Goal: Find specific page/section: Find specific page/section

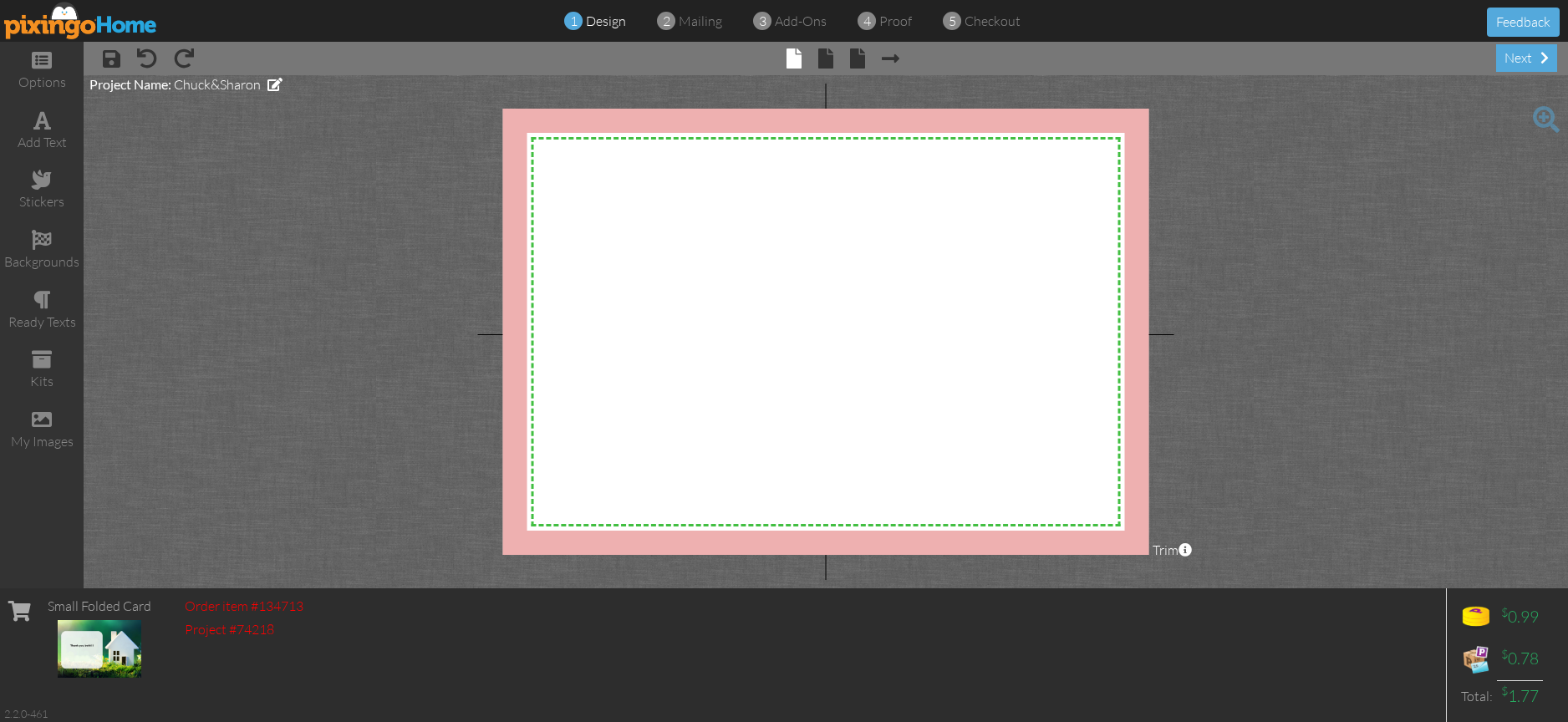
click at [62, 19] on img at bounding box center [81, 21] width 154 height 38
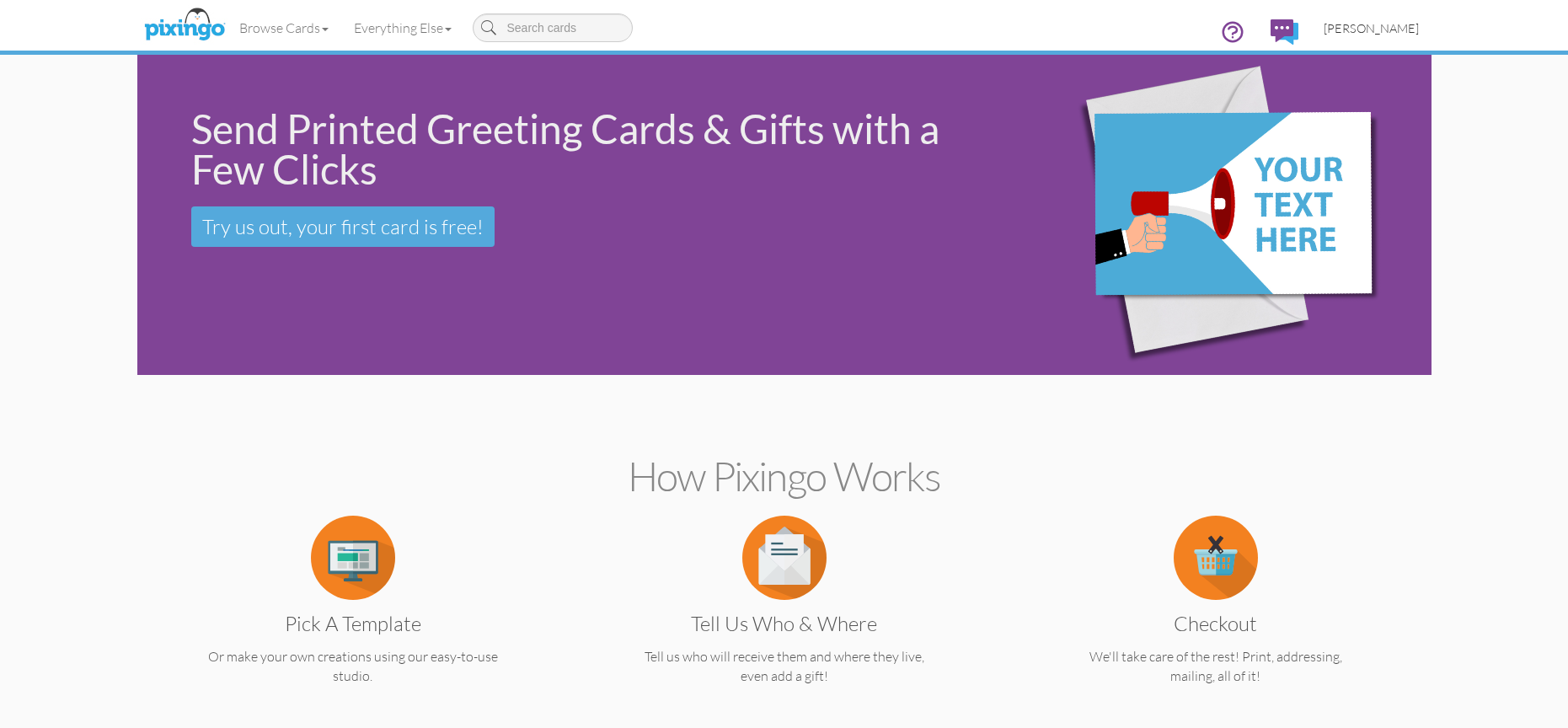
click at [1395, 26] on span "Denise Earl" at bounding box center [1371, 28] width 95 height 15
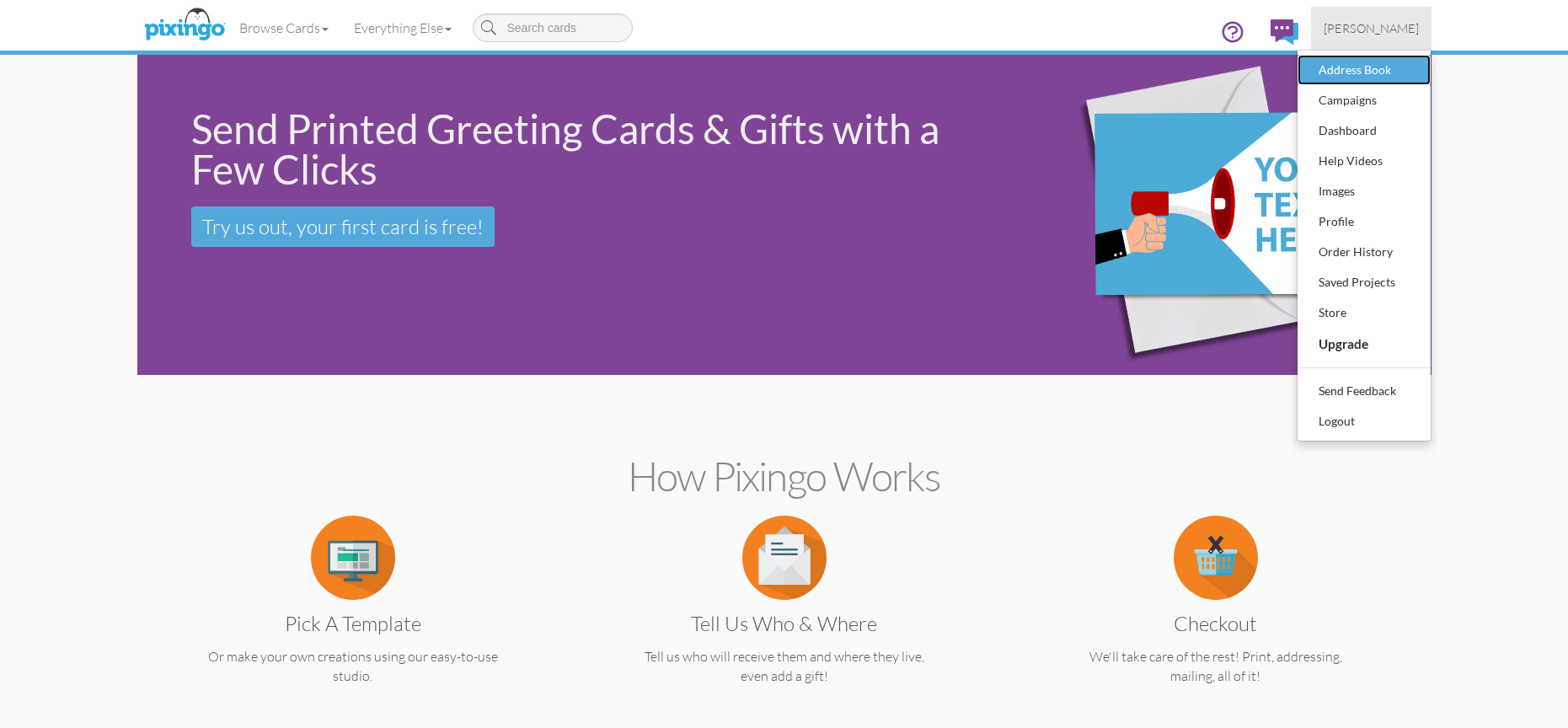
click at [1361, 69] on div "Address Book" at bounding box center [1364, 70] width 99 height 26
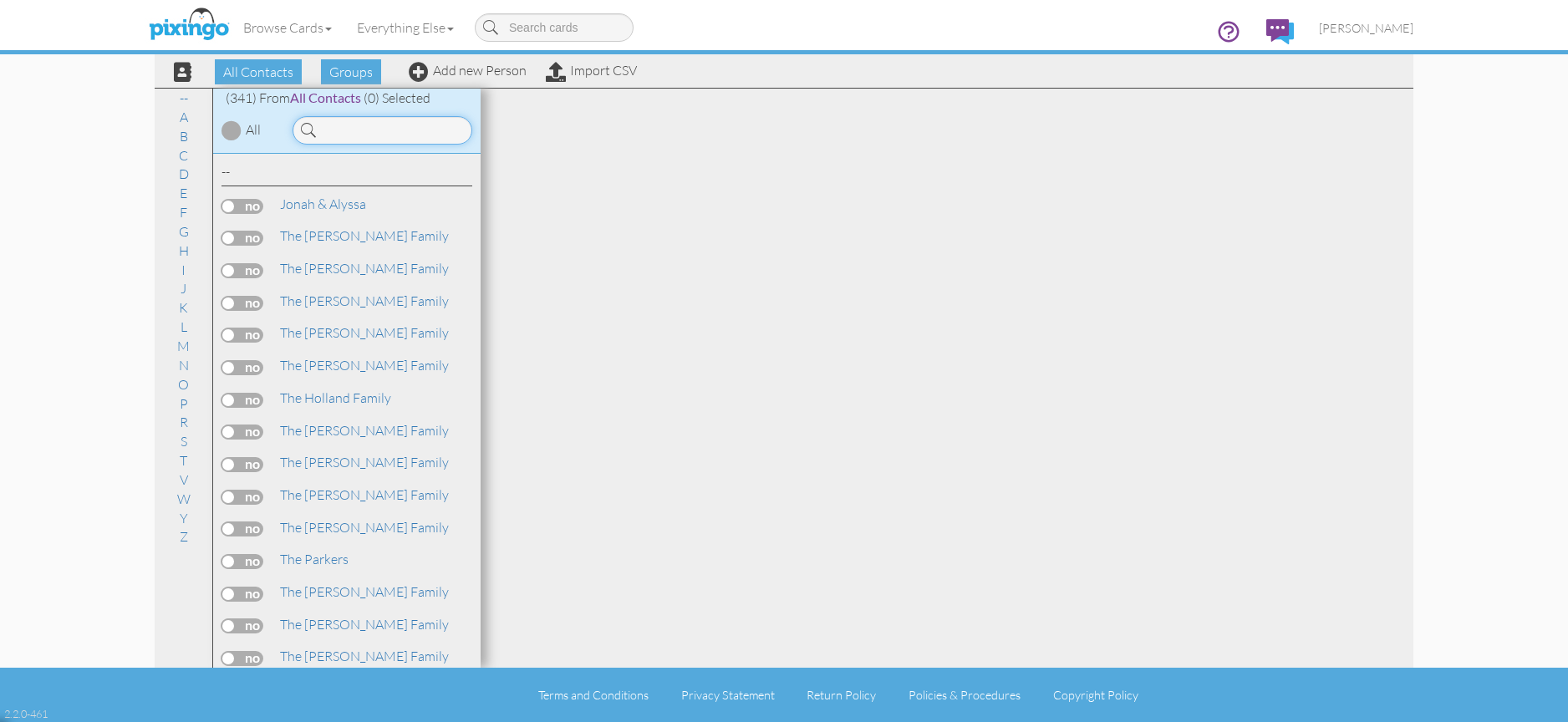
click at [409, 136] on input at bounding box center [382, 129] width 179 height 28
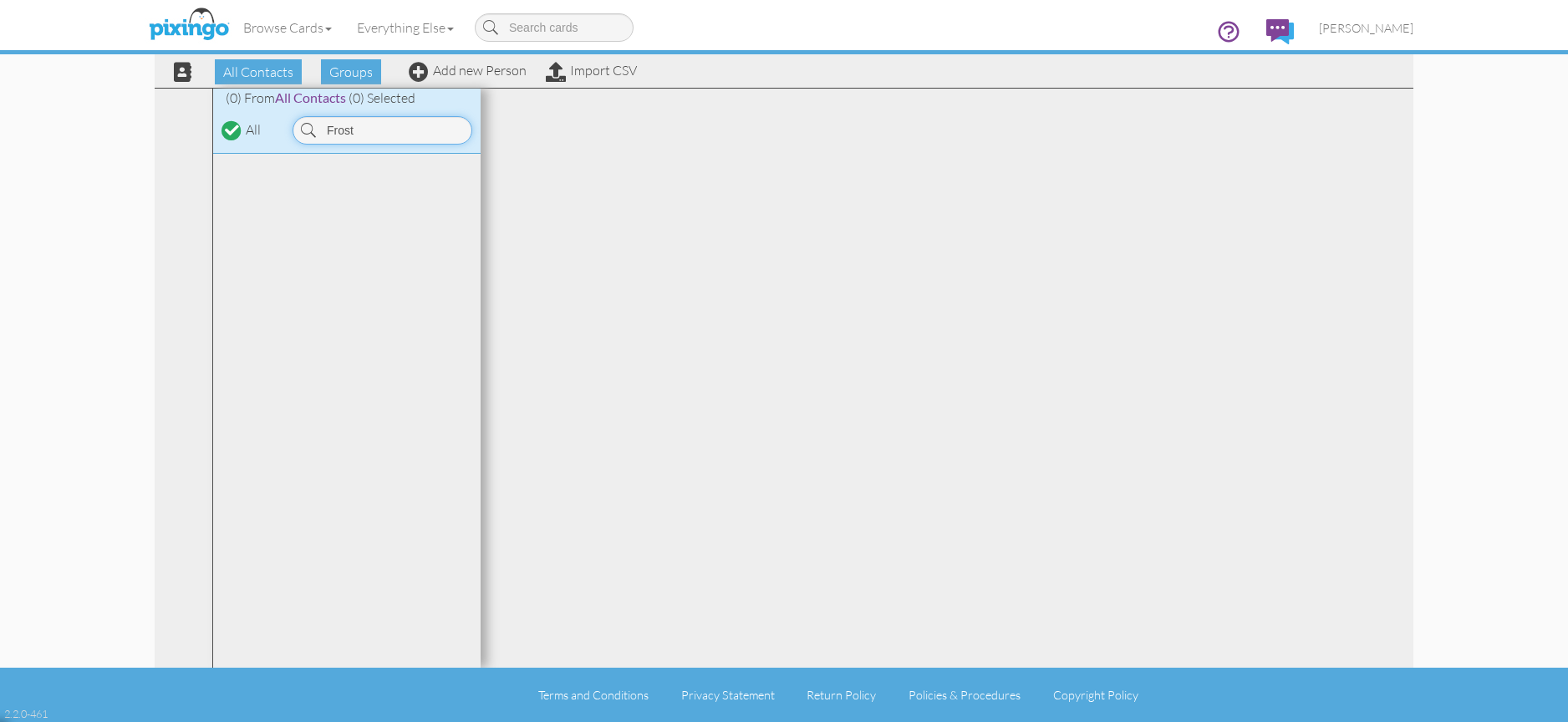
type input "Frost"
